Goal: Task Accomplishment & Management: Manage account settings

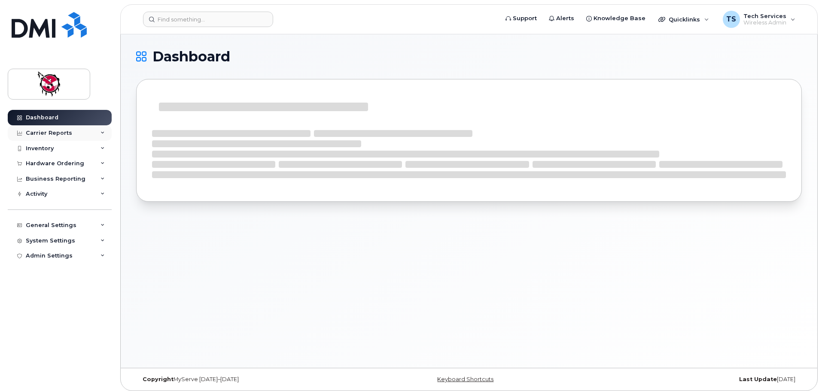
click at [55, 130] on div "Carrier Reports" at bounding box center [49, 133] width 46 height 7
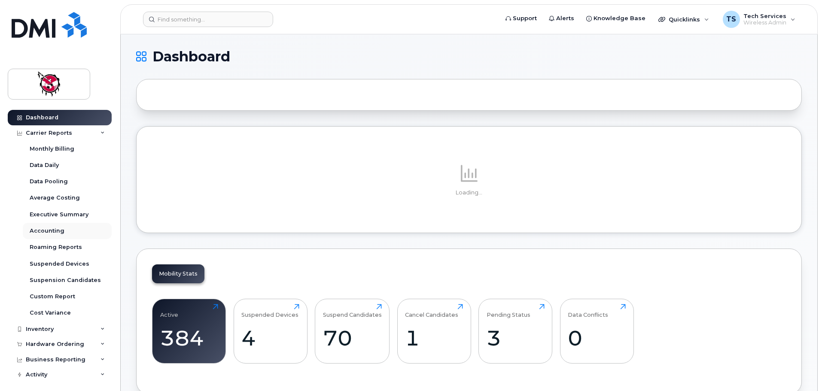
scroll to position [66, 0]
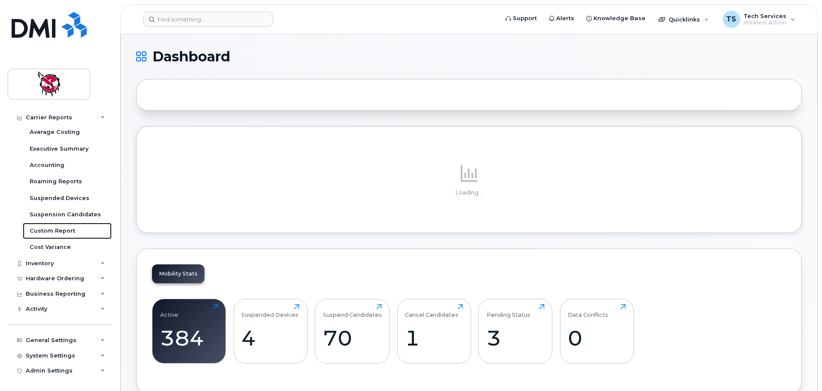
drag, startPoint x: 57, startPoint y: 230, endPoint x: 63, endPoint y: 230, distance: 6.4
click at [57, 230] on div "Custom Report" at bounding box center [52, 231] width 45 height 8
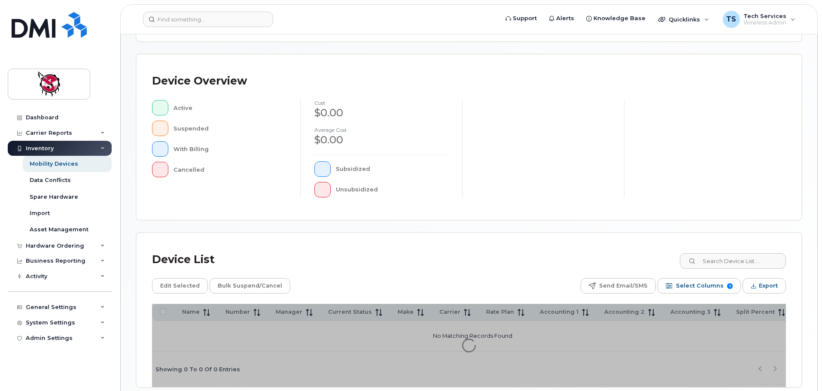
scroll to position [199, 0]
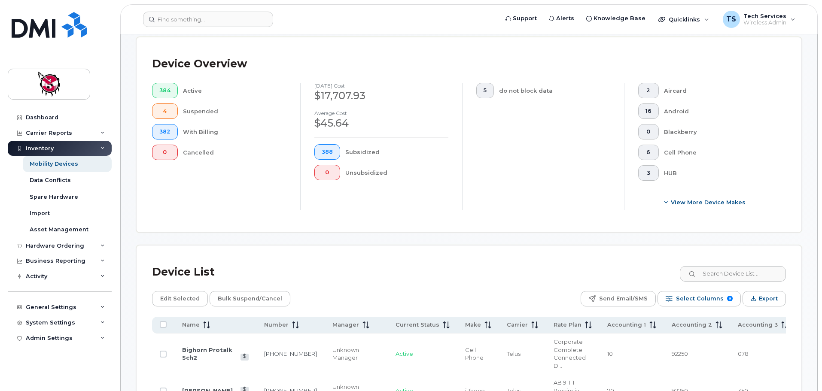
click at [722, 220] on div "Device Overview 384 Active 4 Suspended 382 With Billing 0 Cancelled September 2…" at bounding box center [468, 134] width 664 height 195
click at [726, 274] on div "Device List" at bounding box center [469, 272] width 634 height 22
click at [726, 267] on input at bounding box center [732, 273] width 107 height 15
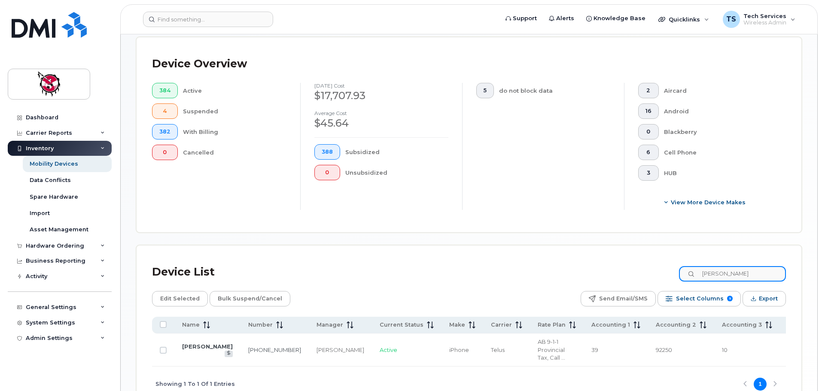
drag, startPoint x: 735, startPoint y: 267, endPoint x: 635, endPoint y: 271, distance: 100.5
click at [639, 272] on div "Device List brenda" at bounding box center [469, 272] width 634 height 22
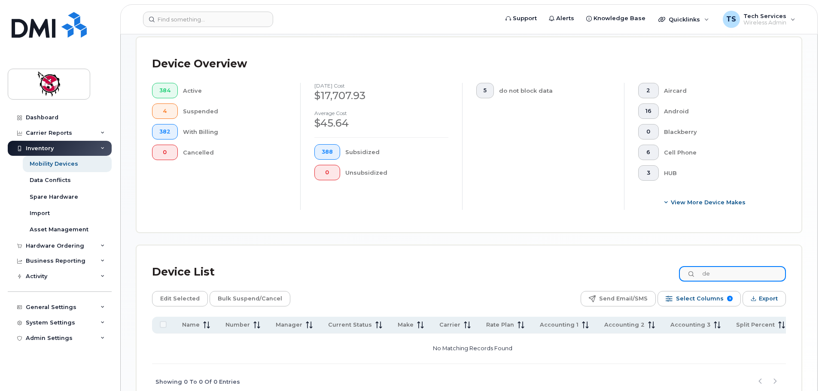
type input "d"
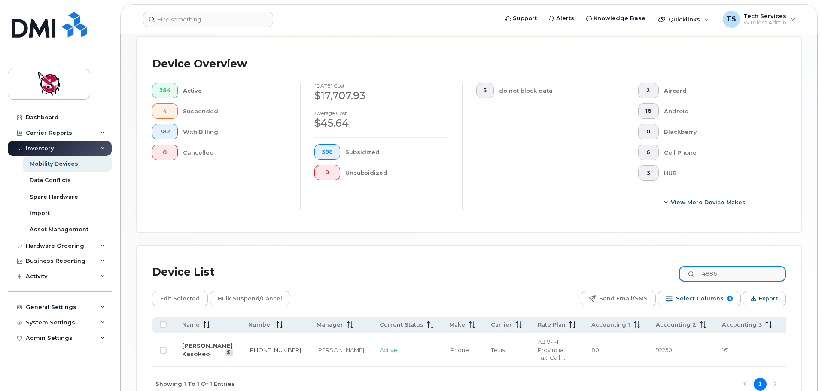
type input "4886"
click at [248, 347] on link "403-801-4886" at bounding box center [274, 349] width 53 height 7
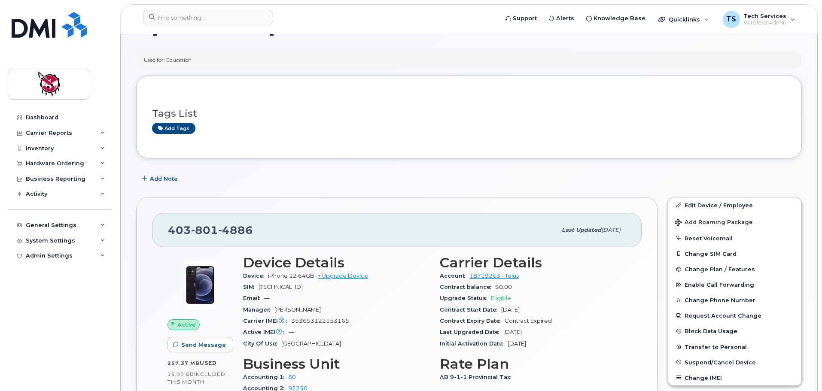
scroll to position [43, 0]
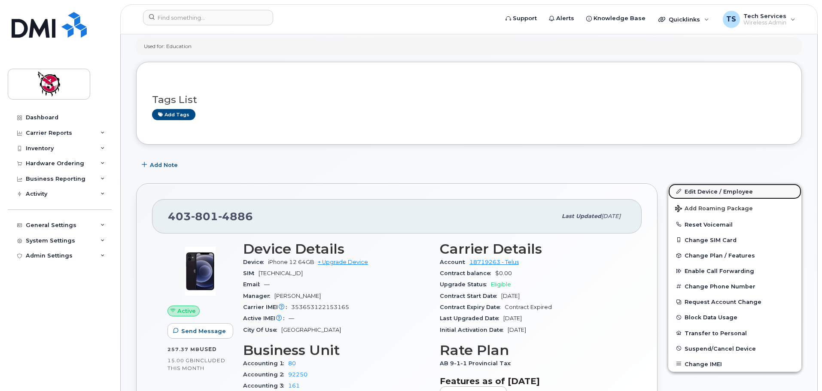
click at [719, 189] on link "Edit Device / Employee" at bounding box center [734, 191] width 133 height 15
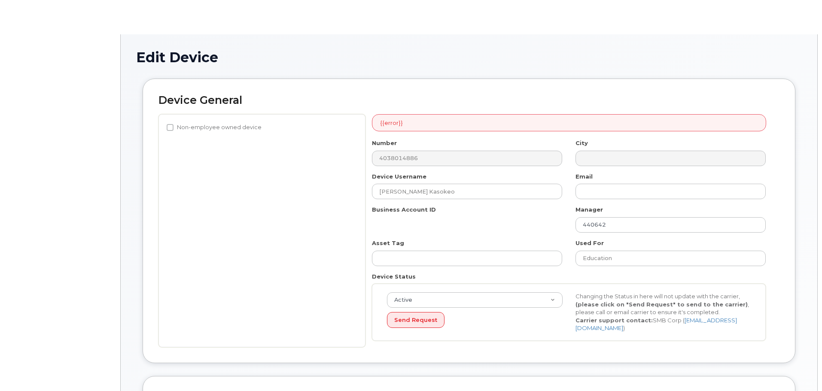
select select "10363"
select select "10349"
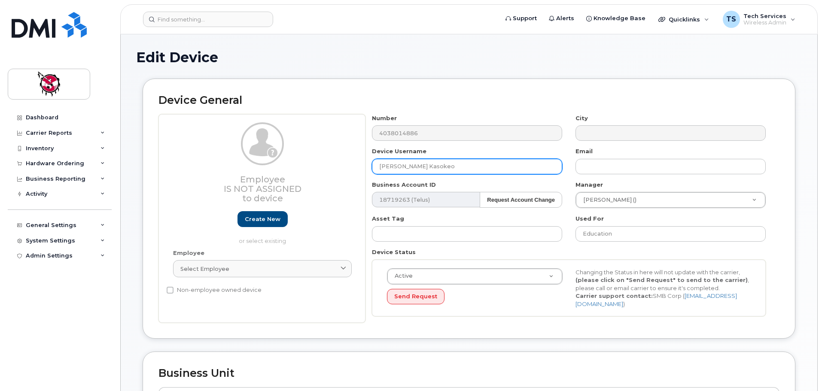
drag, startPoint x: 437, startPoint y: 165, endPoint x: 351, endPoint y: 164, distance: 86.7
click at [351, 164] on div "Employee Is not assigned to device Create new or select existing Employee Selec…" at bounding box center [468, 218] width 621 height 209
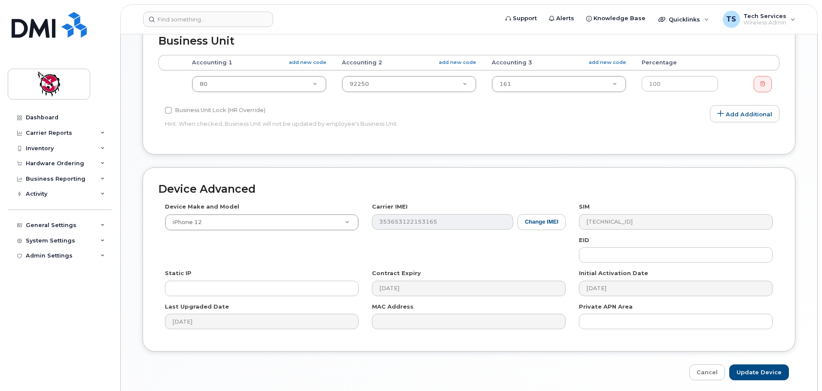
scroll to position [364, 0]
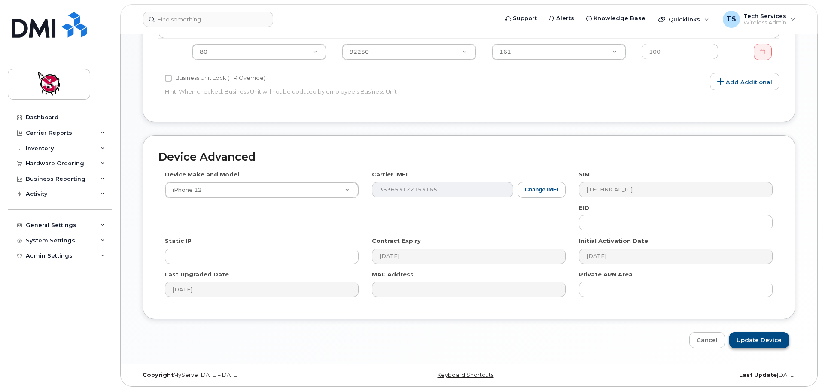
type input "[PERSON_NAME]"
click at [754, 339] on input "Update Device" at bounding box center [759, 340] width 60 height 16
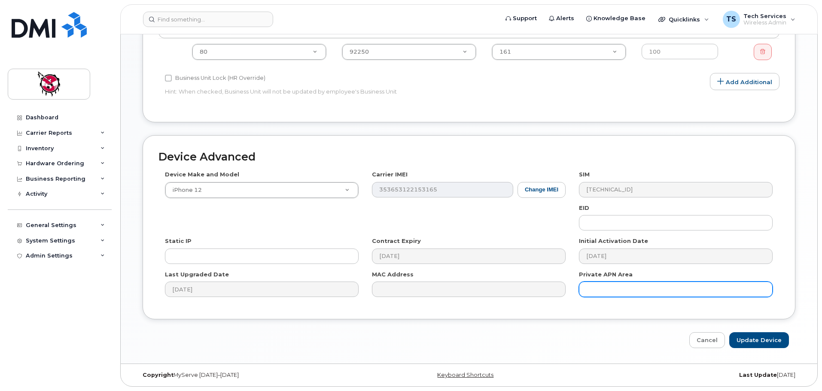
type input "Saving..."
